Goal: Use online tool/utility: Use online tool/utility

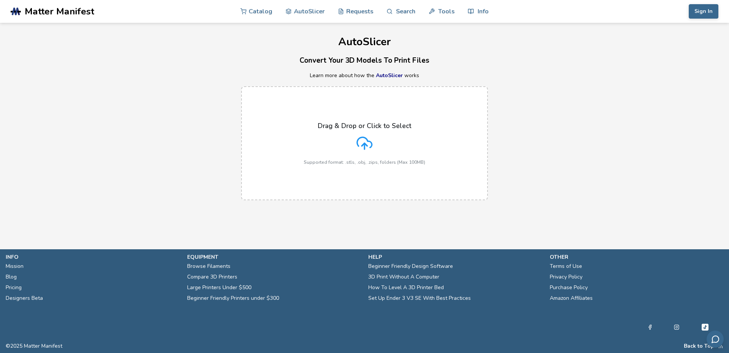
click at [385, 130] on p "Drag & Drop or Click to Select" at bounding box center [364, 126] width 93 height 8
click at [0, 0] on input "Drag & Drop or Click to Select Supported format: .stls, .obj, .zips, folders (M…" at bounding box center [0, 0] width 0 height 0
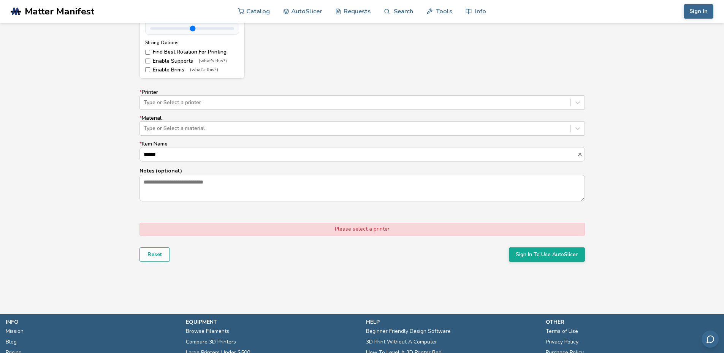
scroll to position [418, 0]
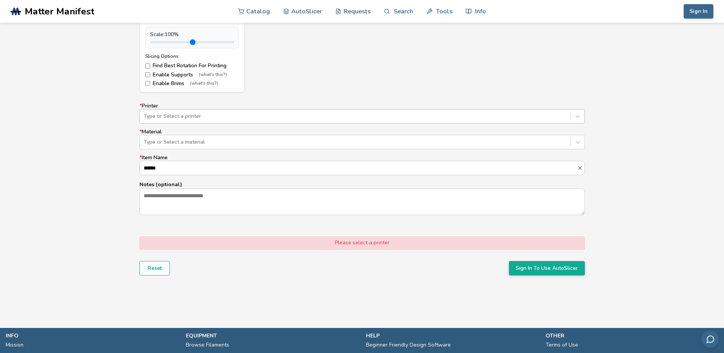
click at [184, 123] on div "Type or Select a printer" at bounding box center [361, 116] width 445 height 14
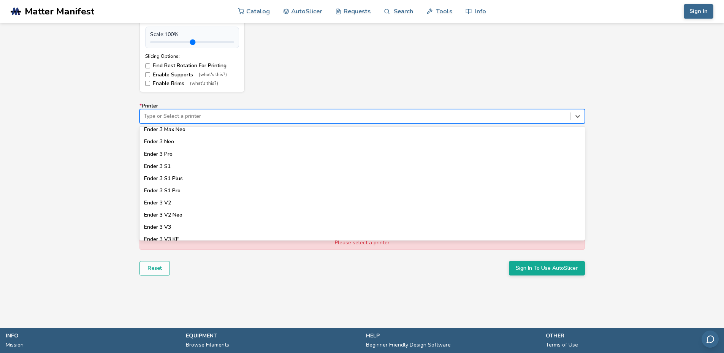
scroll to position [456, 0]
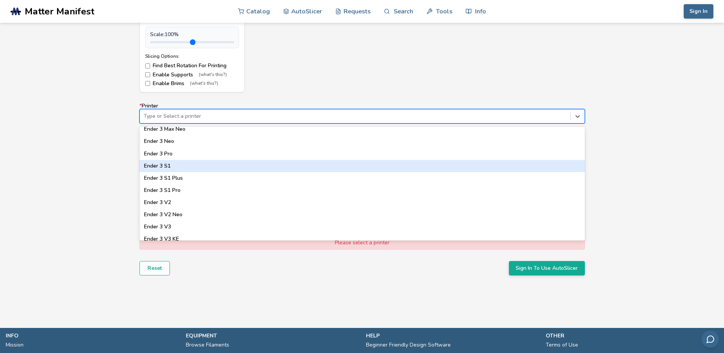
type input "*"
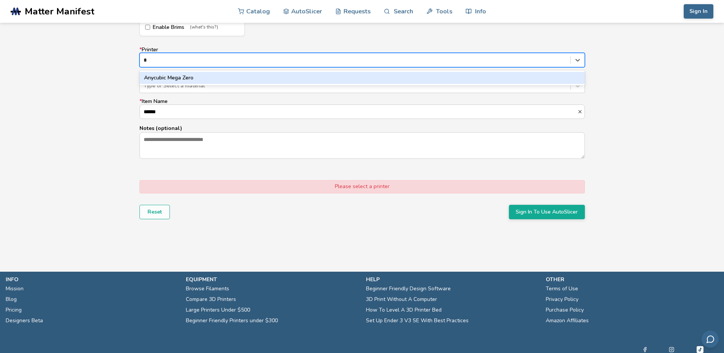
scroll to position [494, 0]
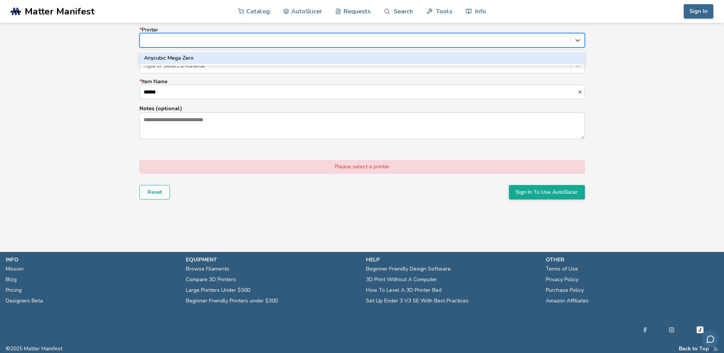
click at [157, 43] on div at bounding box center [355, 40] width 423 height 8
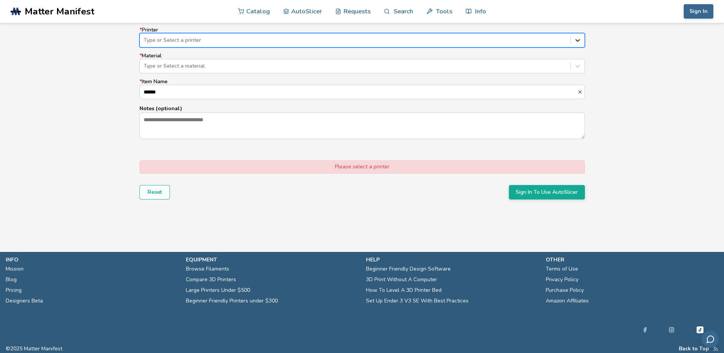
click at [575, 40] on icon at bounding box center [578, 40] width 8 height 8
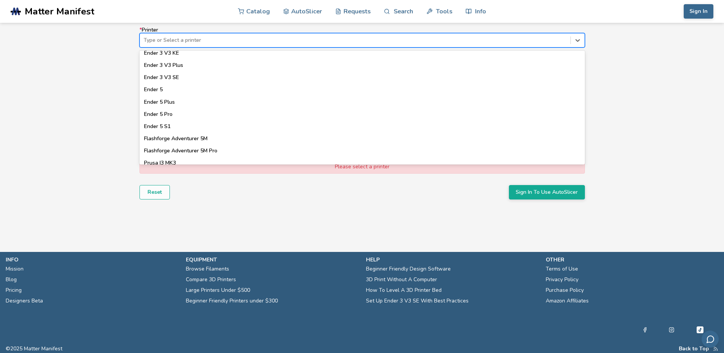
scroll to position [669, 0]
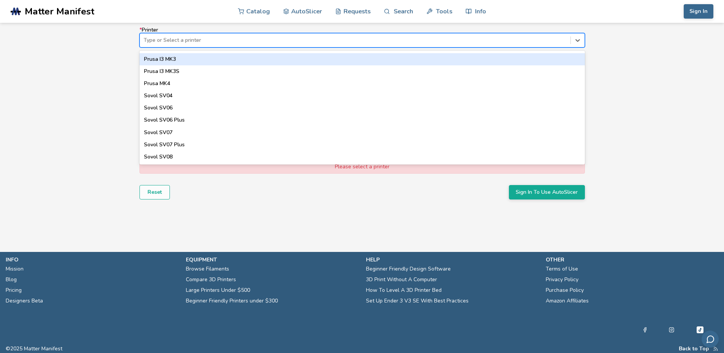
click at [174, 57] on div "Prusa I3 MK3" at bounding box center [361, 59] width 445 height 12
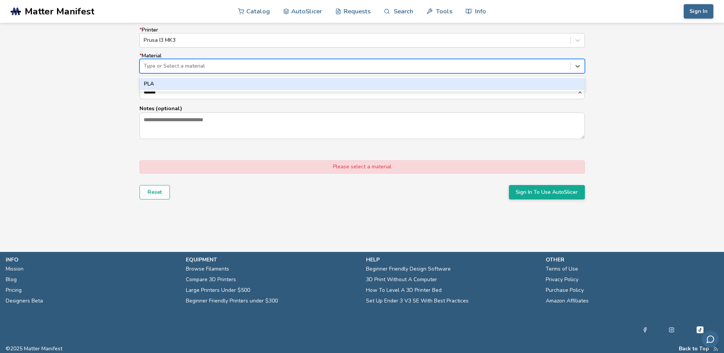
click at [168, 66] on div at bounding box center [355, 66] width 423 height 8
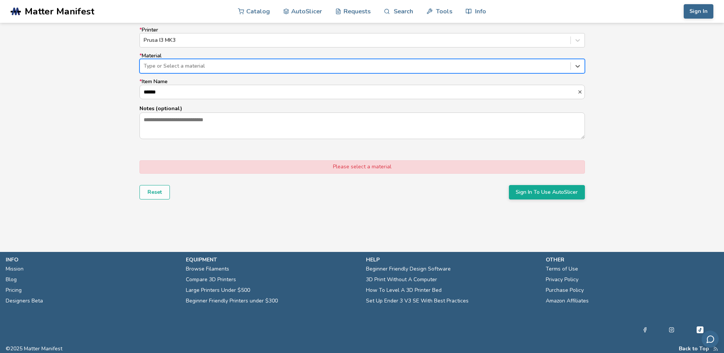
click at [168, 66] on div at bounding box center [355, 66] width 423 height 8
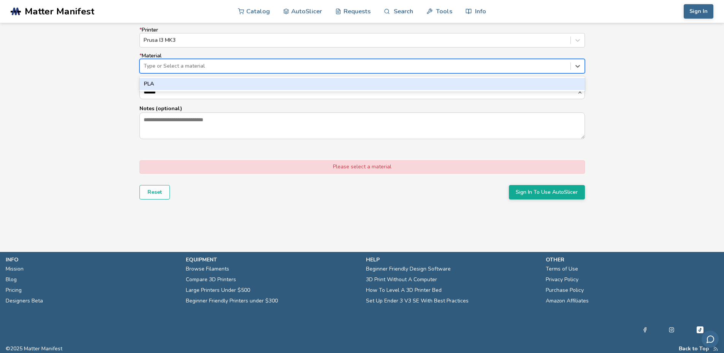
click at [160, 84] on div "PLA" at bounding box center [361, 84] width 445 height 12
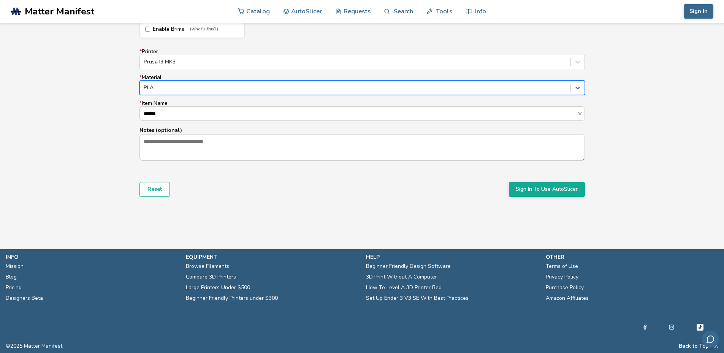
scroll to position [472, 0]
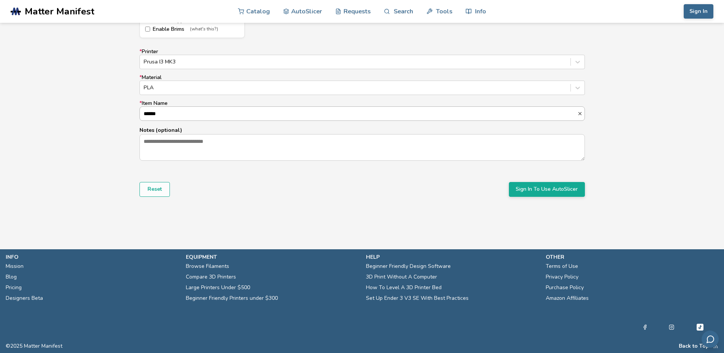
click at [161, 110] on input "******" at bounding box center [358, 114] width 437 height 14
click at [535, 190] on button "Sign In To Use AutoSlicer" at bounding box center [547, 189] width 76 height 14
